Goal: Task Accomplishment & Management: Use online tool/utility

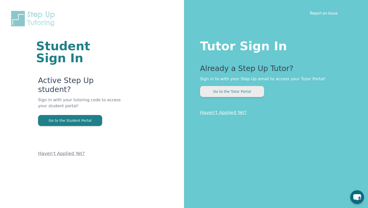
click at [232, 91] on button "Go to the Tutor Portal" at bounding box center [232, 91] width 64 height 11
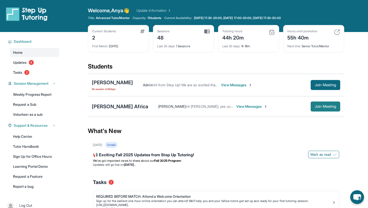
click at [318, 109] on button "Join Meeting" at bounding box center [326, 107] width 30 height 10
click at [236, 107] on span "View Messages" at bounding box center [251, 106] width 31 height 5
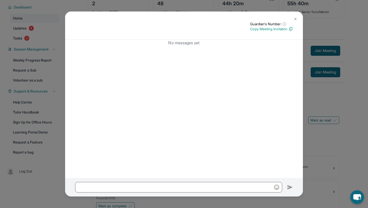
scroll to position [51, 0]
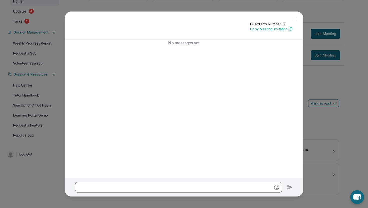
click at [295, 19] on img at bounding box center [296, 19] width 4 height 4
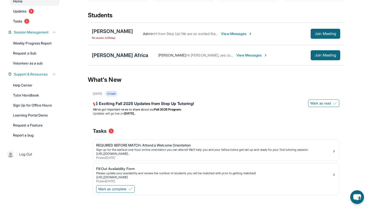
click at [108, 58] on div "[PERSON_NAME] Africa" at bounding box center [120, 55] width 56 height 7
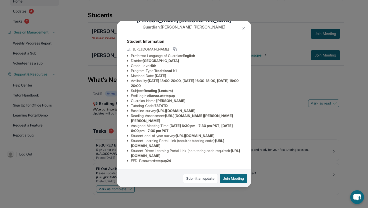
scroll to position [32, 0]
click at [242, 27] on img at bounding box center [244, 28] width 4 height 4
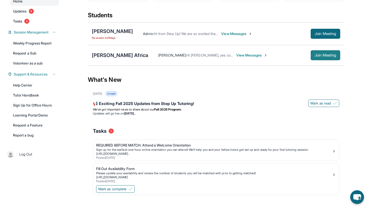
click at [332, 56] on span "Join Meeting" at bounding box center [326, 55] width 22 height 3
